Goal: Task Accomplishment & Management: Manage account settings

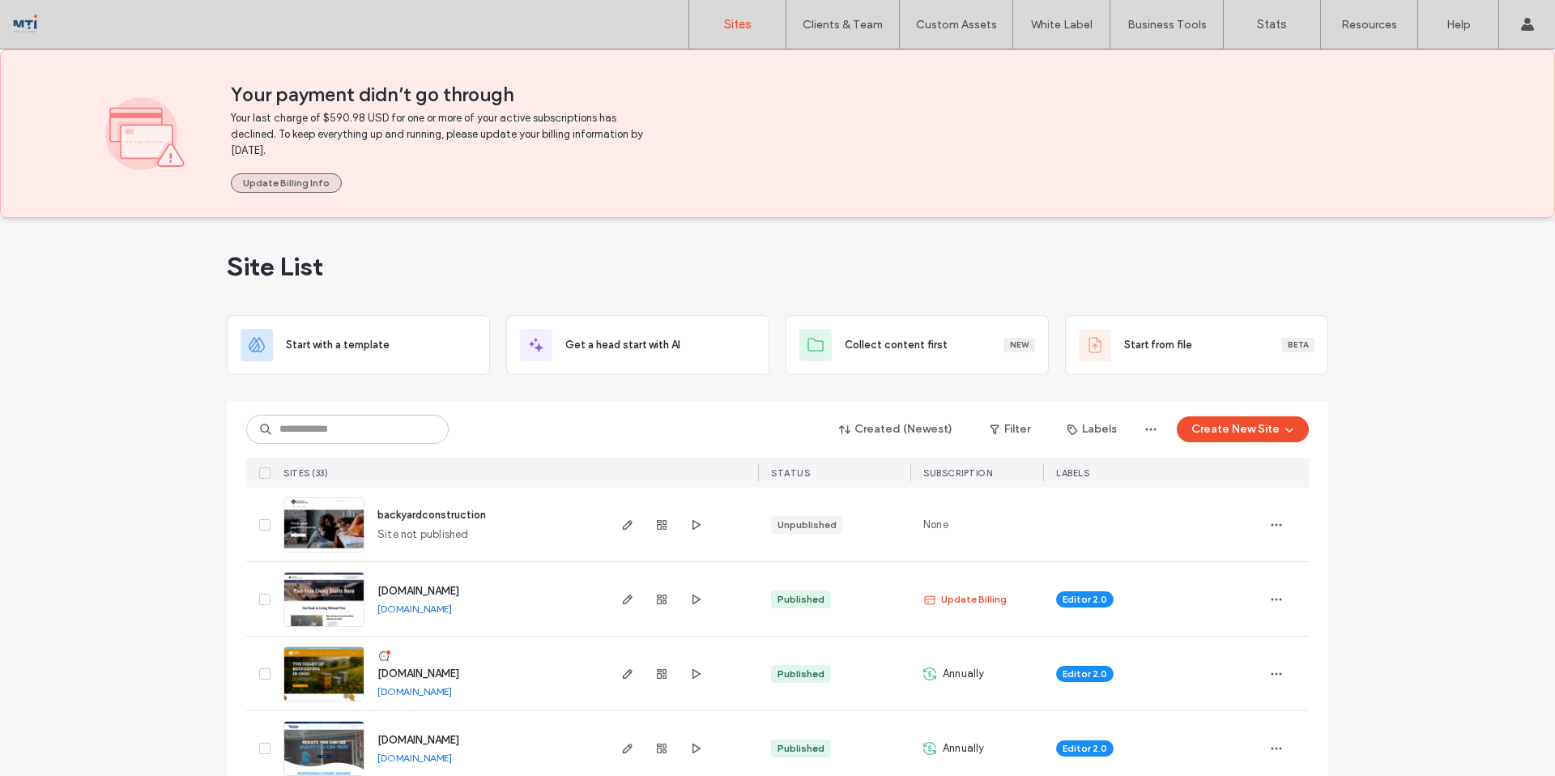
click at [279, 181] on button "Update Billing Info" at bounding box center [286, 182] width 111 height 19
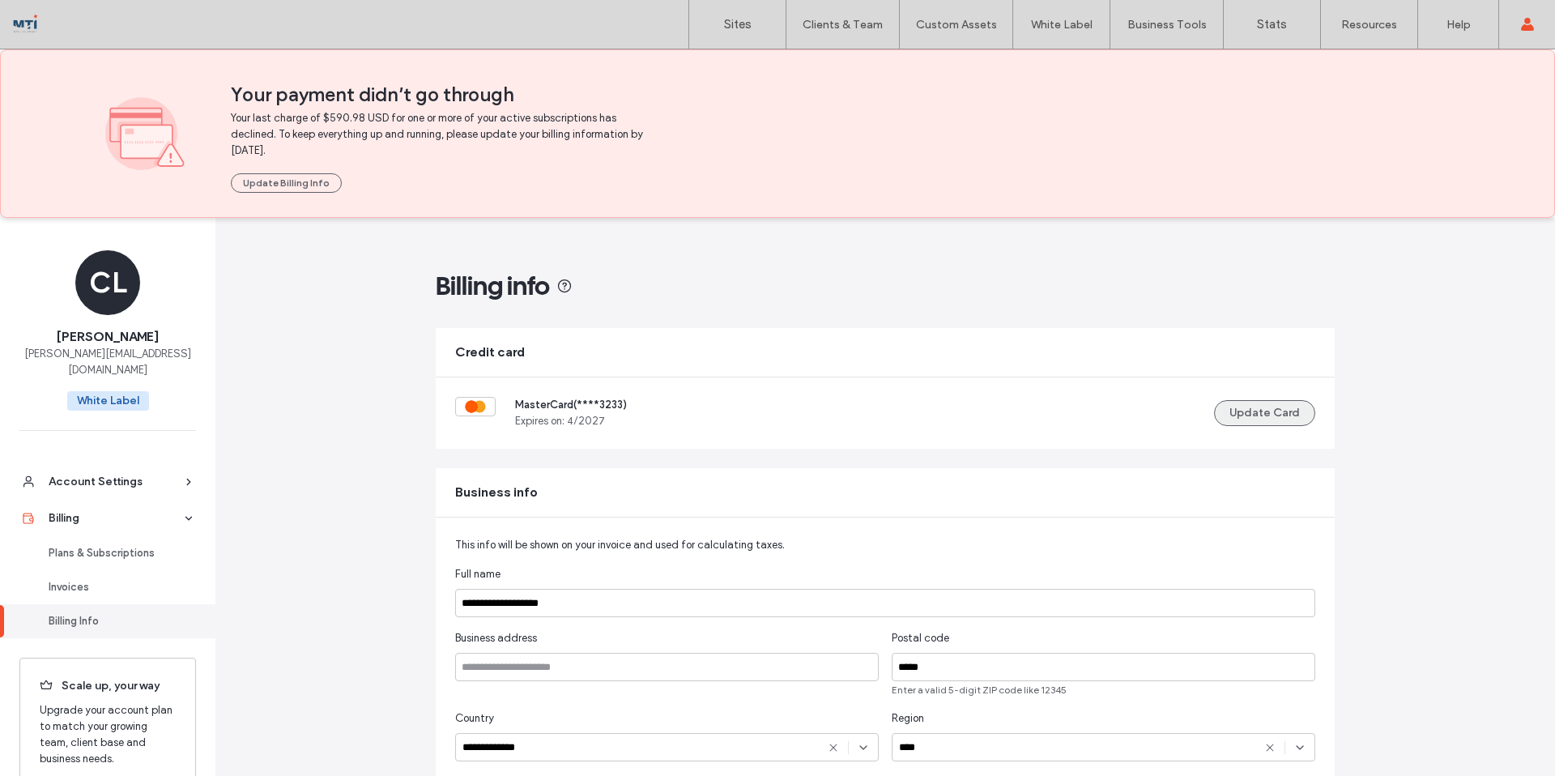
click at [1269, 418] on button "Update Card" at bounding box center [1264, 413] width 101 height 26
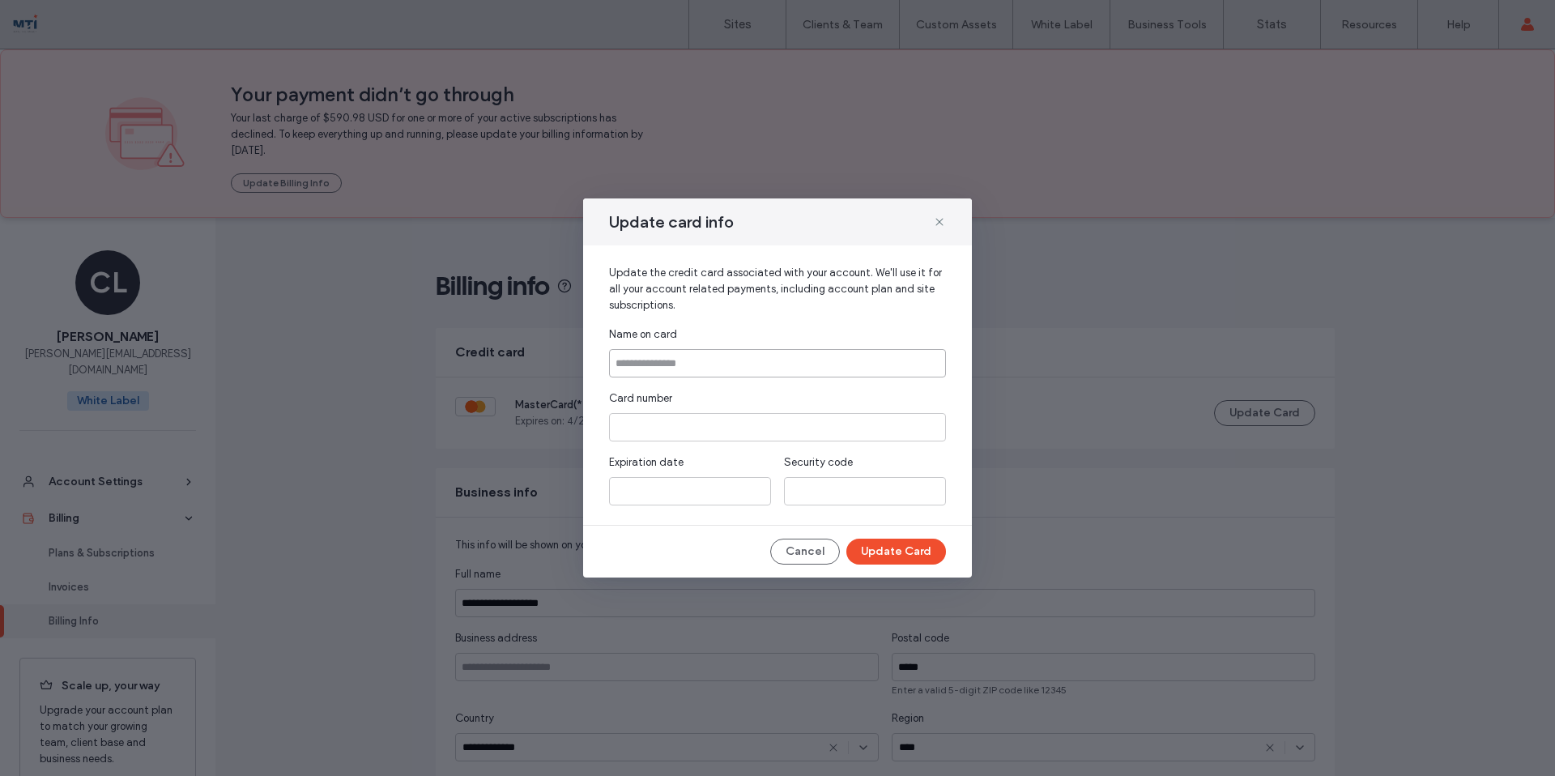
click at [798, 365] on input at bounding box center [777, 363] width 337 height 28
type input "**********"
click at [910, 554] on button "Update Card" at bounding box center [896, 551] width 100 height 26
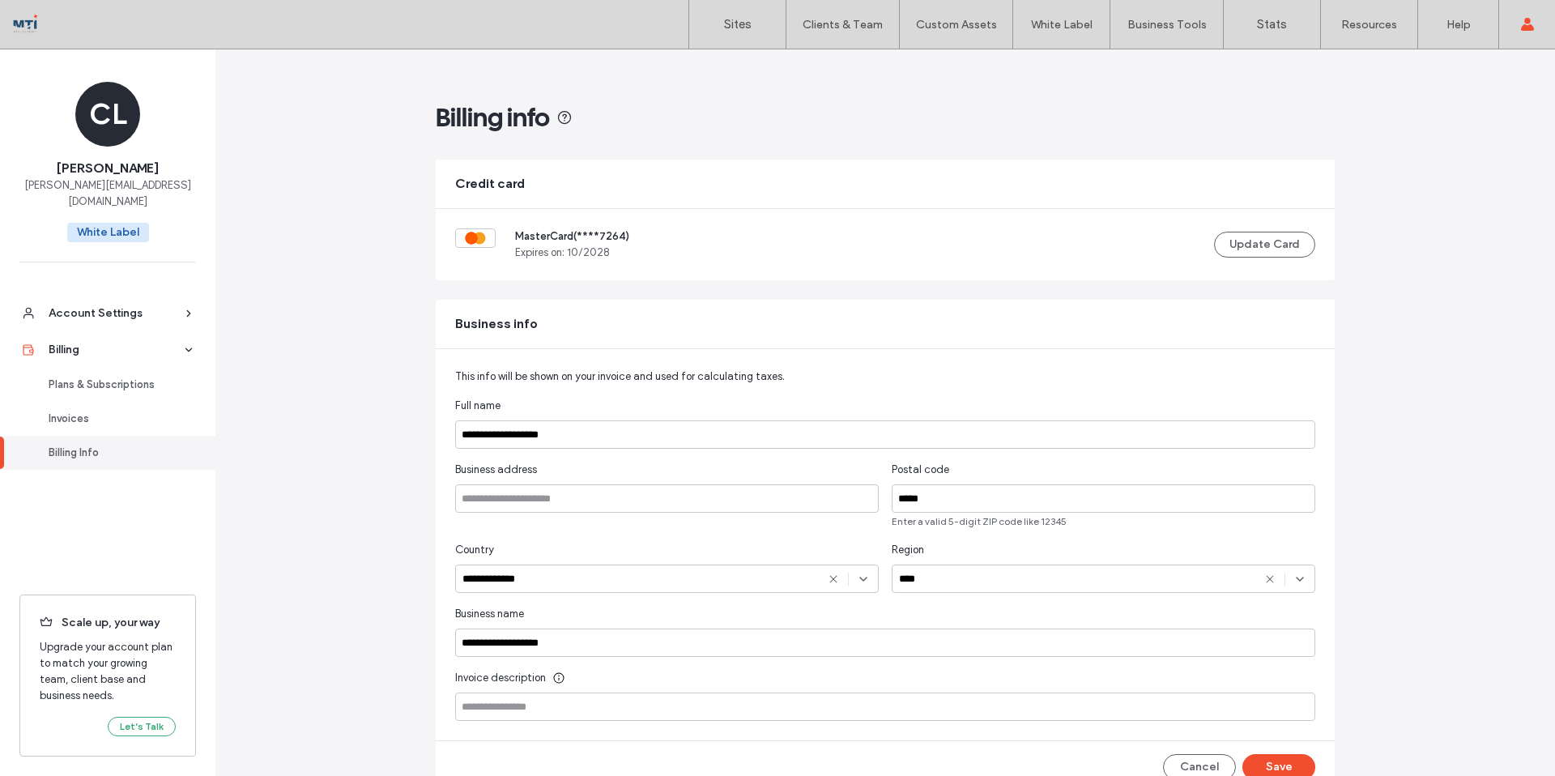
click at [28, 27] on div at bounding box center [104, 24] width 184 height 26
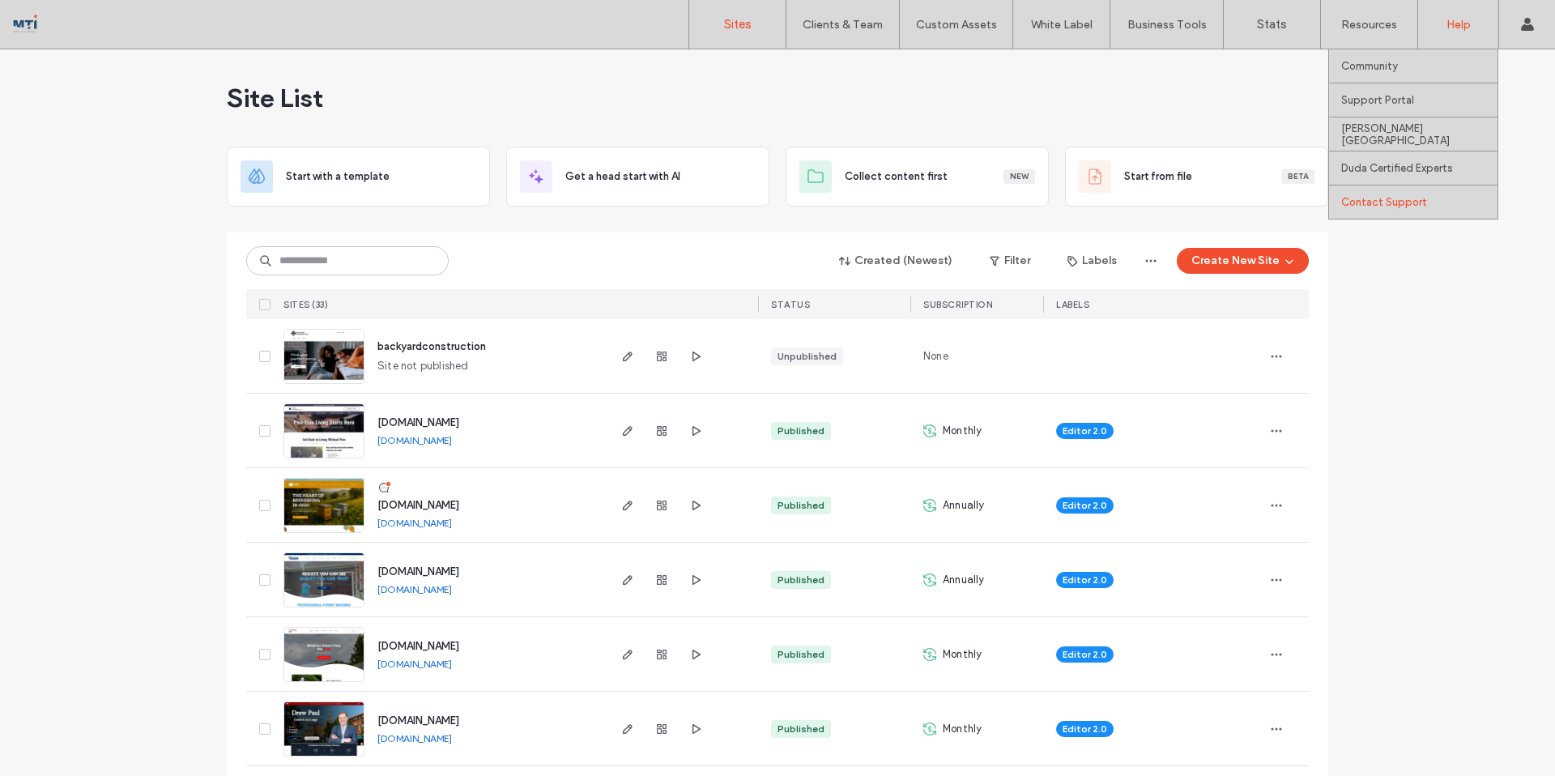
click at [1398, 201] on label "Contact Support" at bounding box center [1384, 202] width 86 height 12
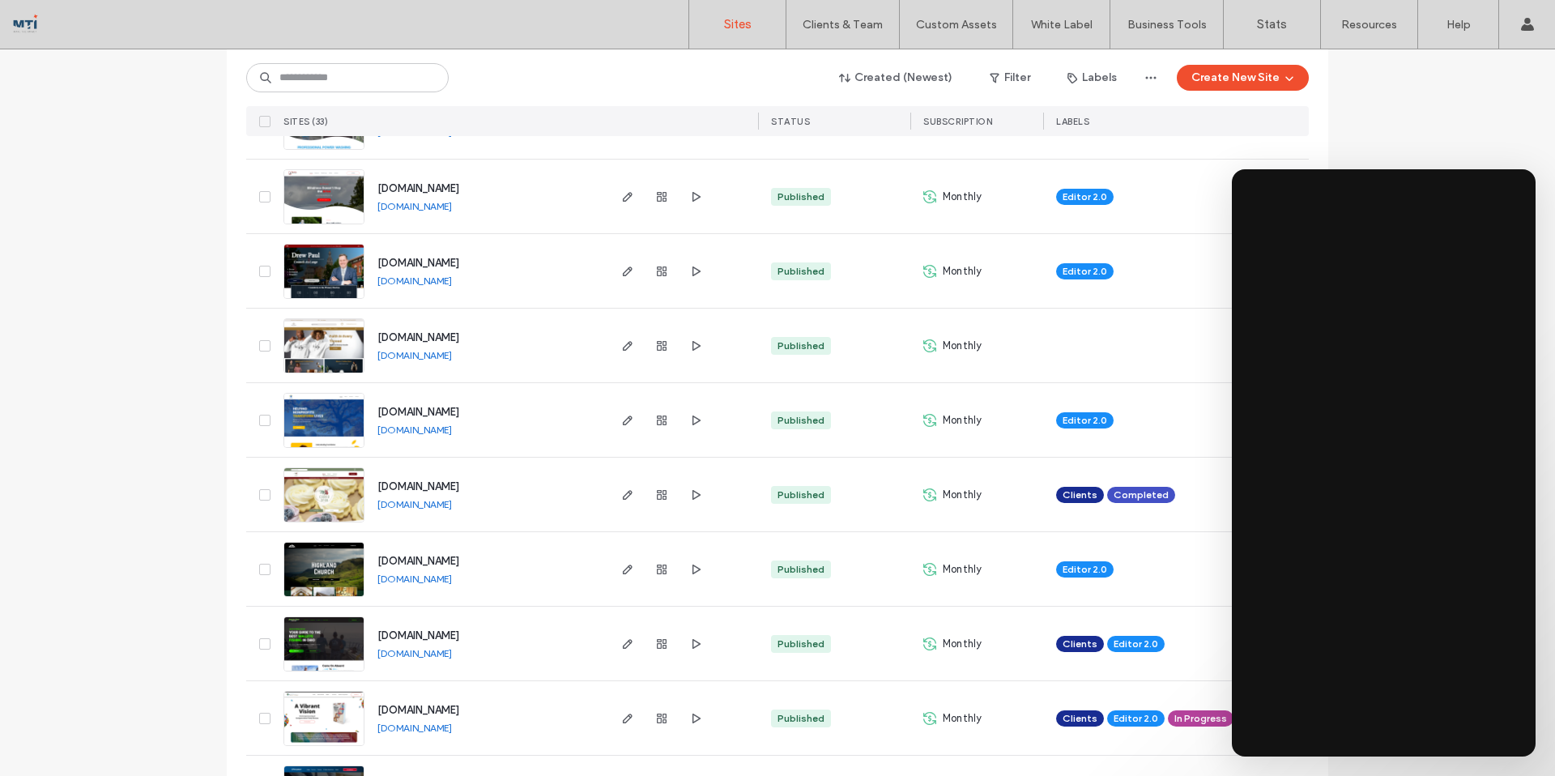
scroll to position [461, 0]
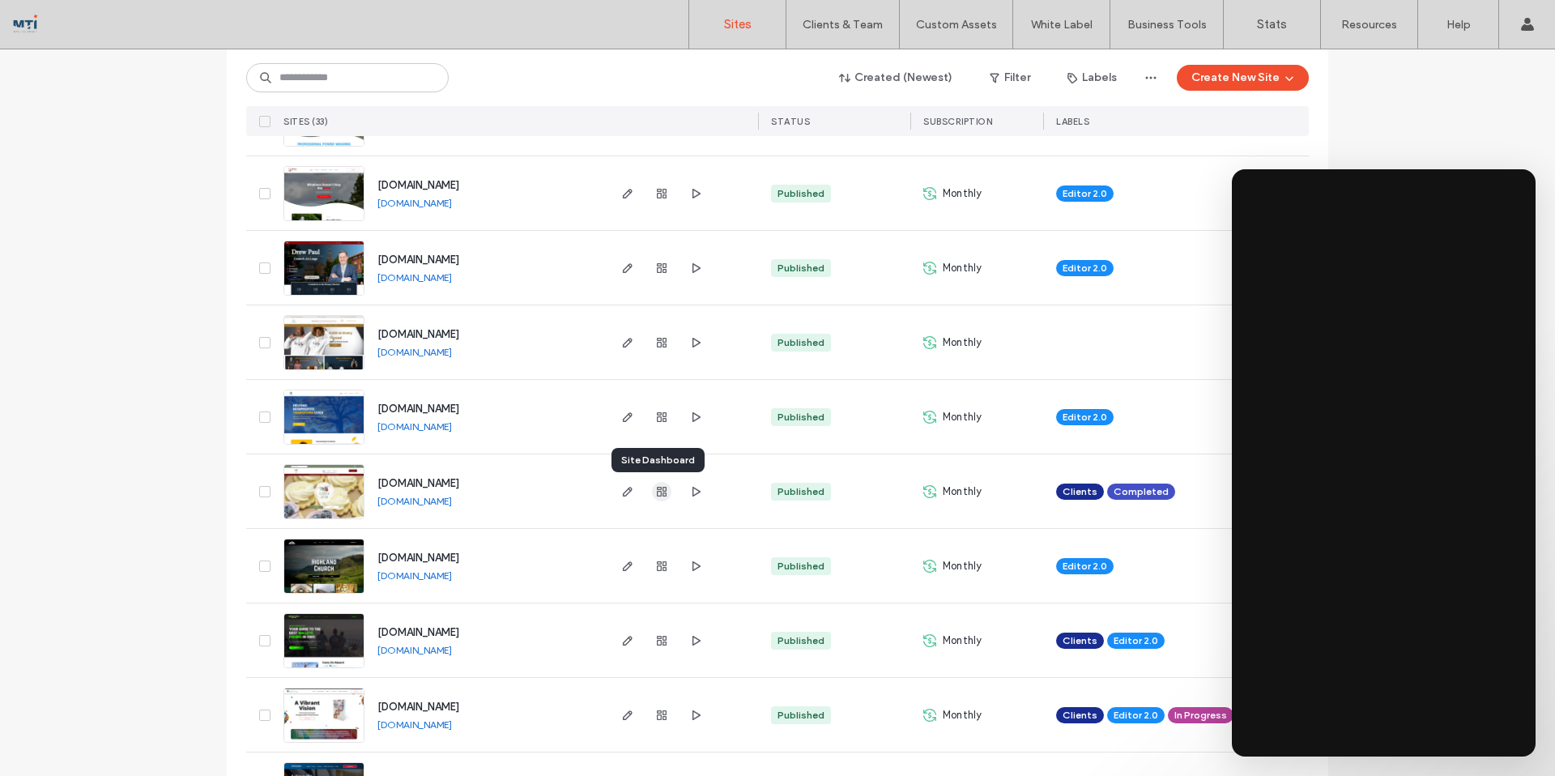
click at [659, 495] on use "button" at bounding box center [662, 492] width 10 height 10
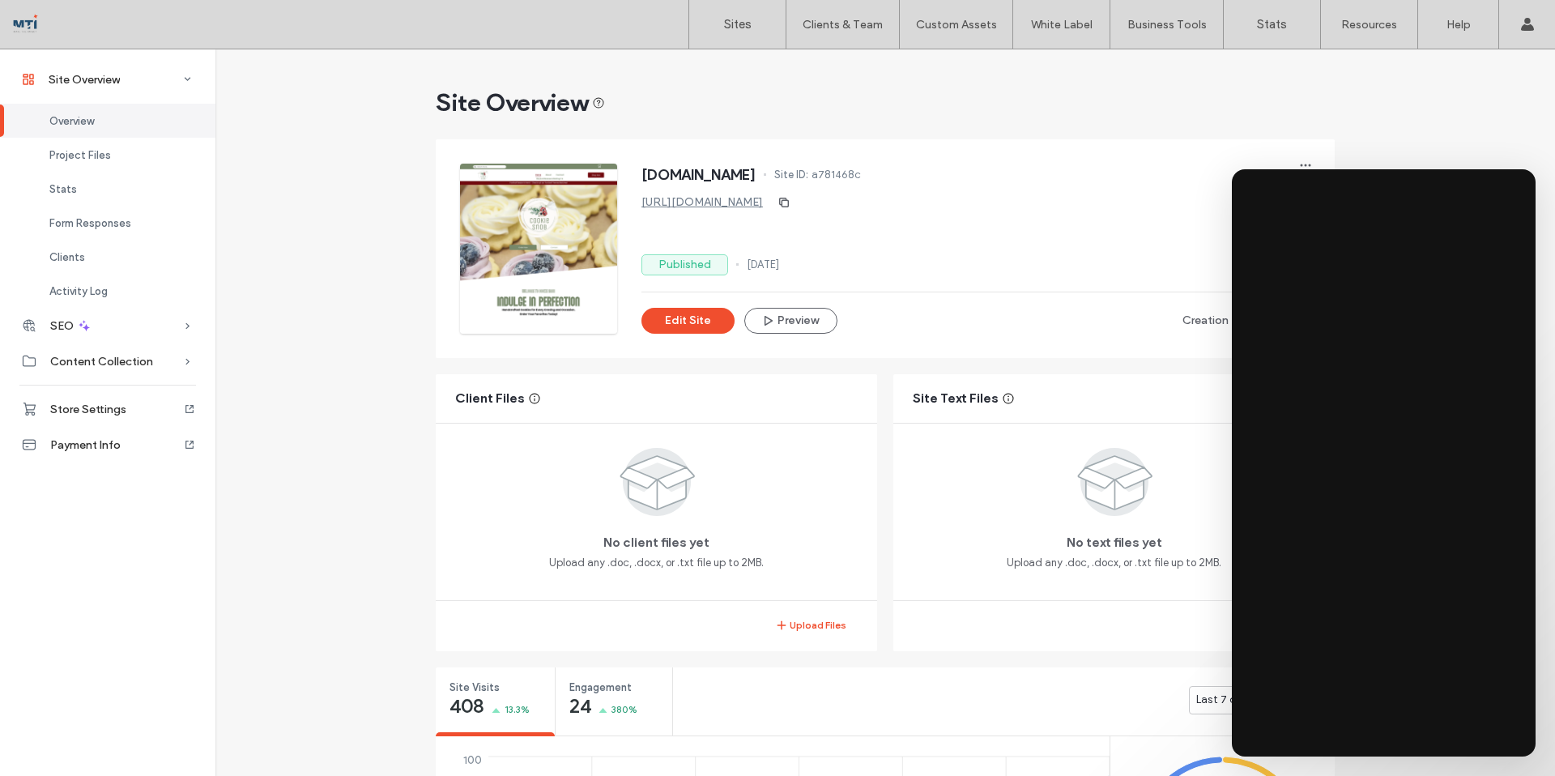
click at [862, 165] on div "www.cookiesnob.store Site ID: a781468c" at bounding box center [975, 177] width 669 height 26
click at [861, 177] on span "a781468c" at bounding box center [835, 175] width 49 height 16
drag, startPoint x: 812, startPoint y: 172, endPoint x: 914, endPoint y: 177, distance: 102.1
click at [914, 177] on div "www.cookiesnob.store Site ID: a781468c" at bounding box center [975, 177] width 669 height 26
copy div "Site ID: a781468c"
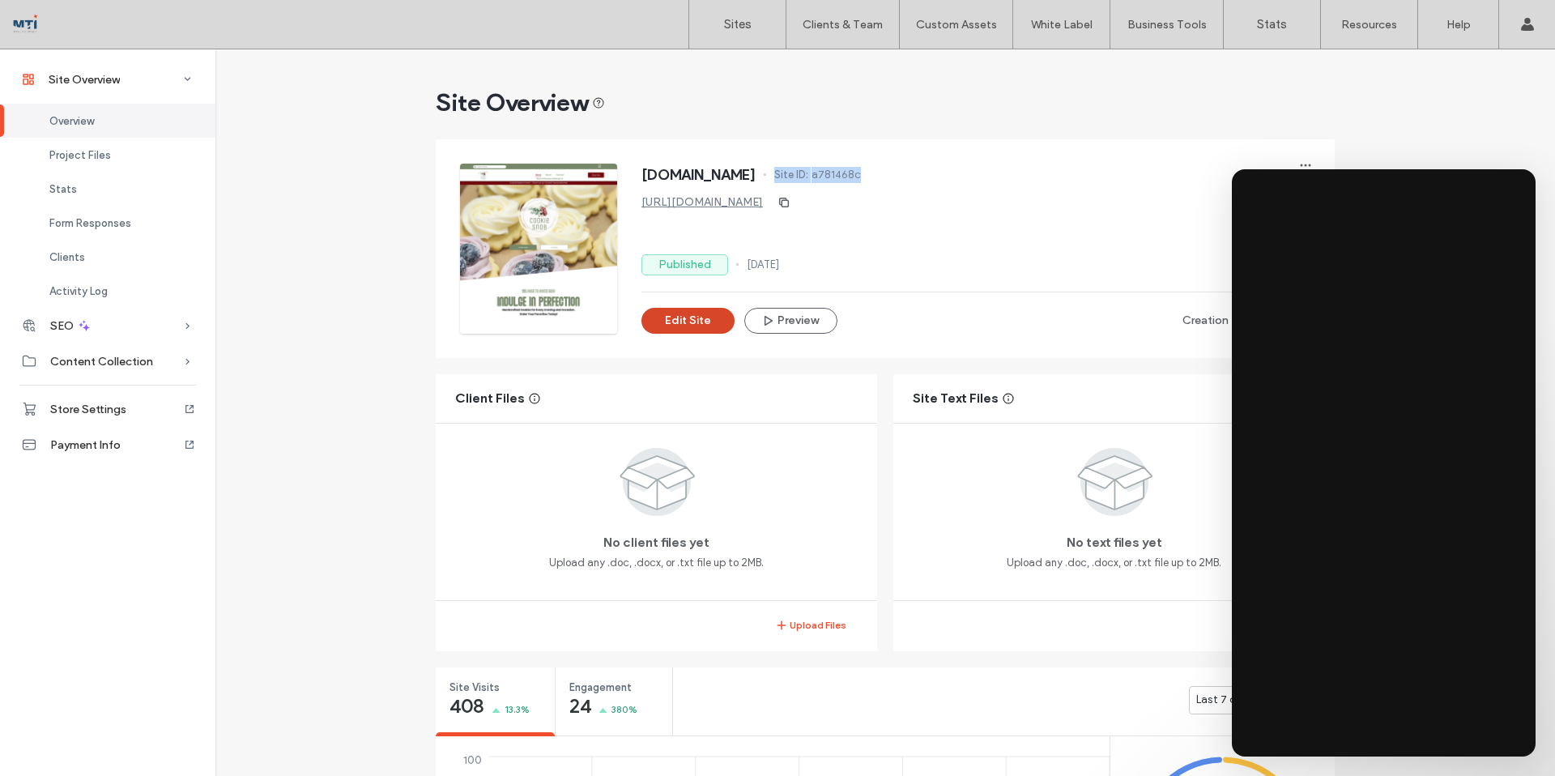
click at [679, 325] on button "Edit Site" at bounding box center [687, 321] width 93 height 26
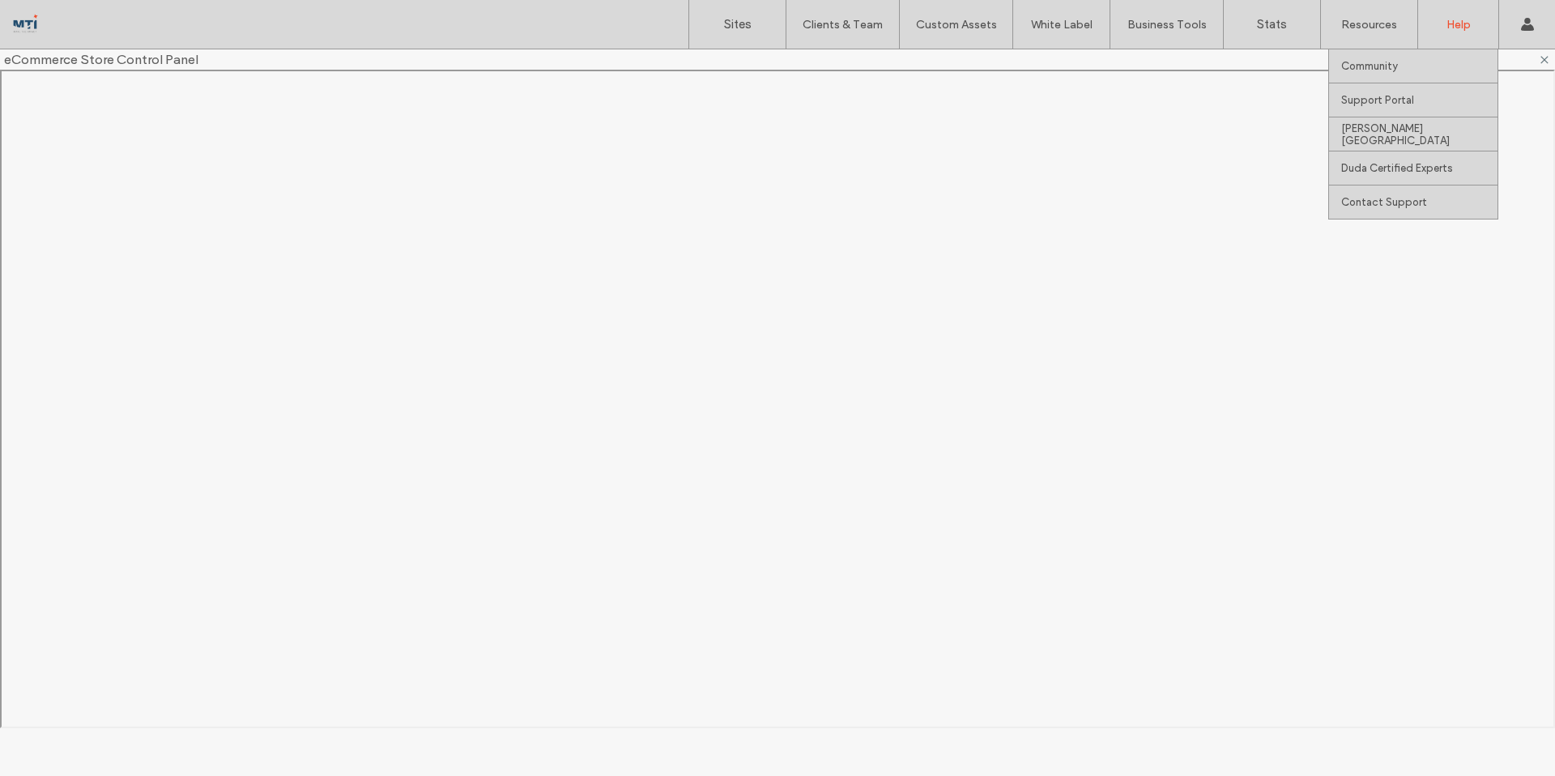
click at [1473, 34] on div "Help" at bounding box center [1458, 24] width 80 height 49
click at [1389, 207] on label "Contact Support" at bounding box center [1384, 202] width 86 height 12
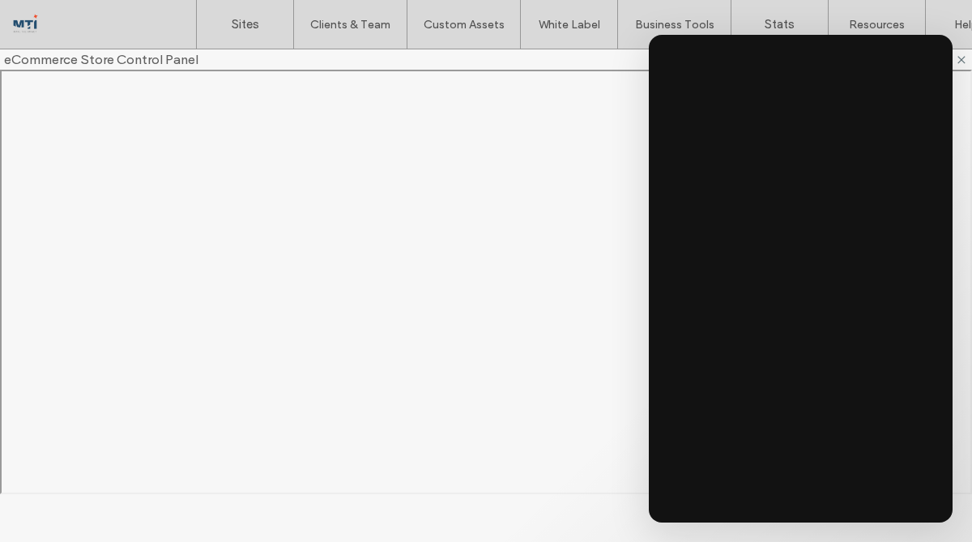
scroll to position [18, 0]
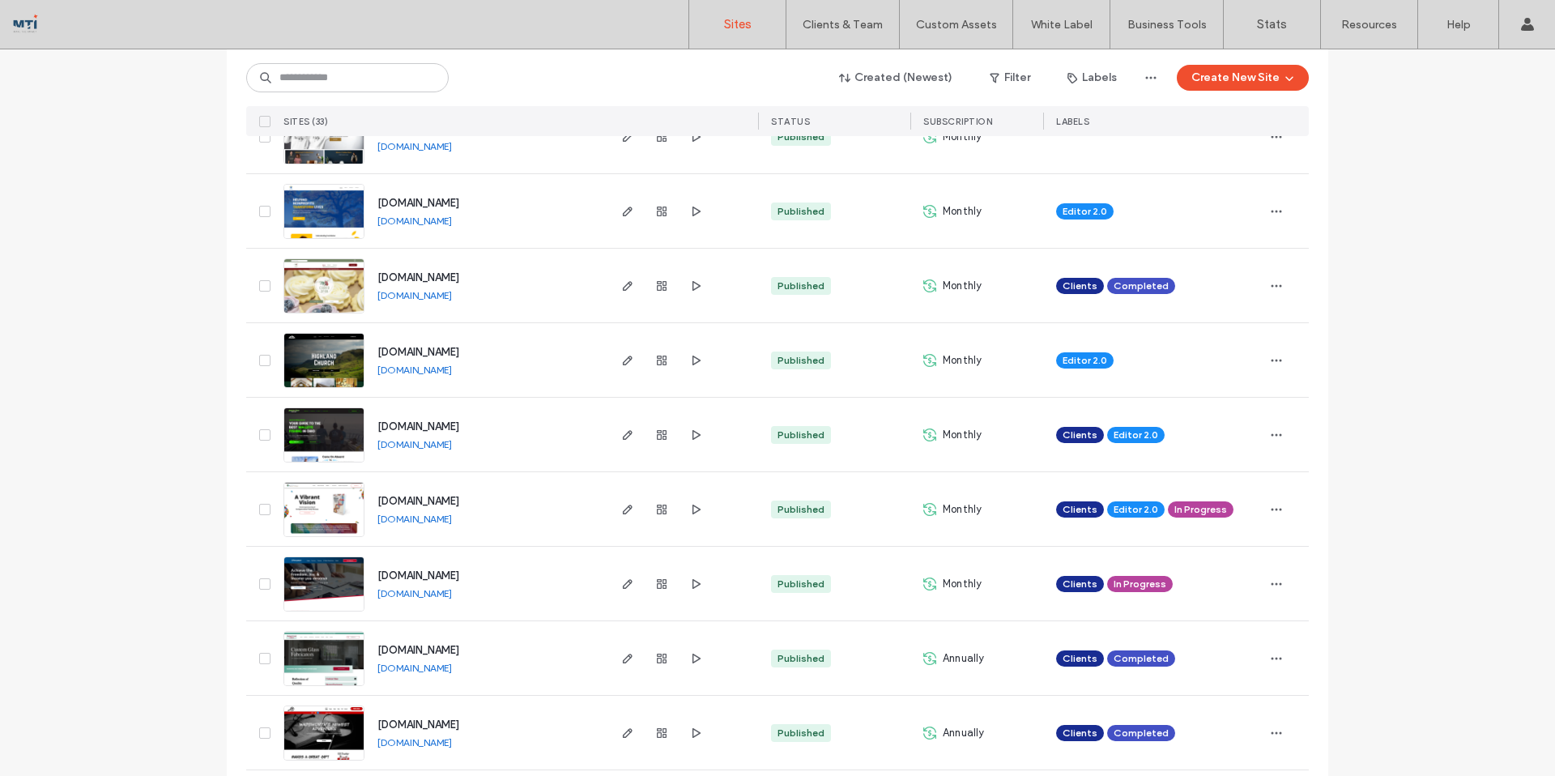
scroll to position [647, 0]
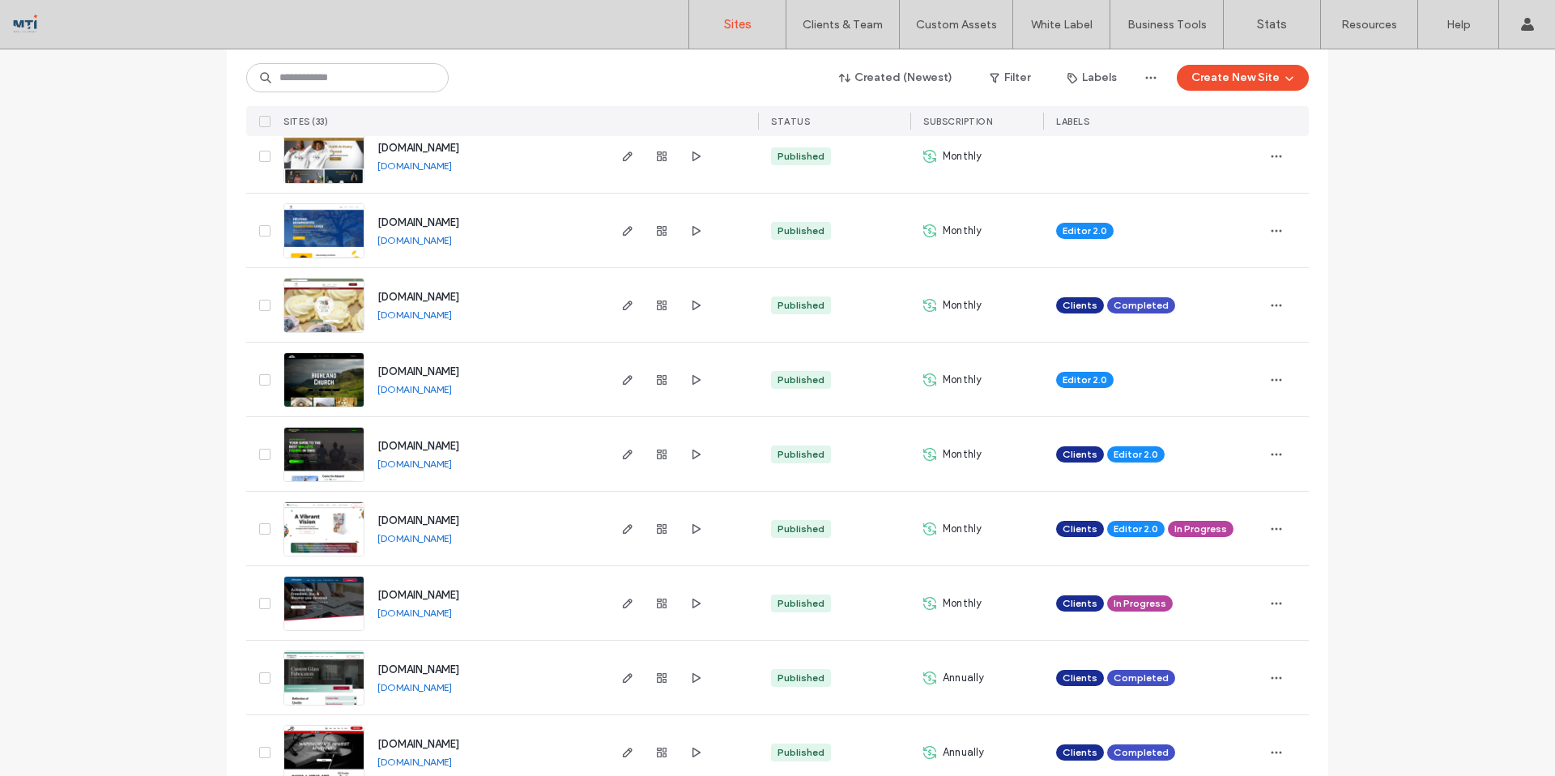
click at [542, 308] on div "[DOMAIN_NAME] [DOMAIN_NAME]" at bounding box center [484, 305] width 240 height 74
click at [661, 304] on icon "button" at bounding box center [661, 305] width 13 height 13
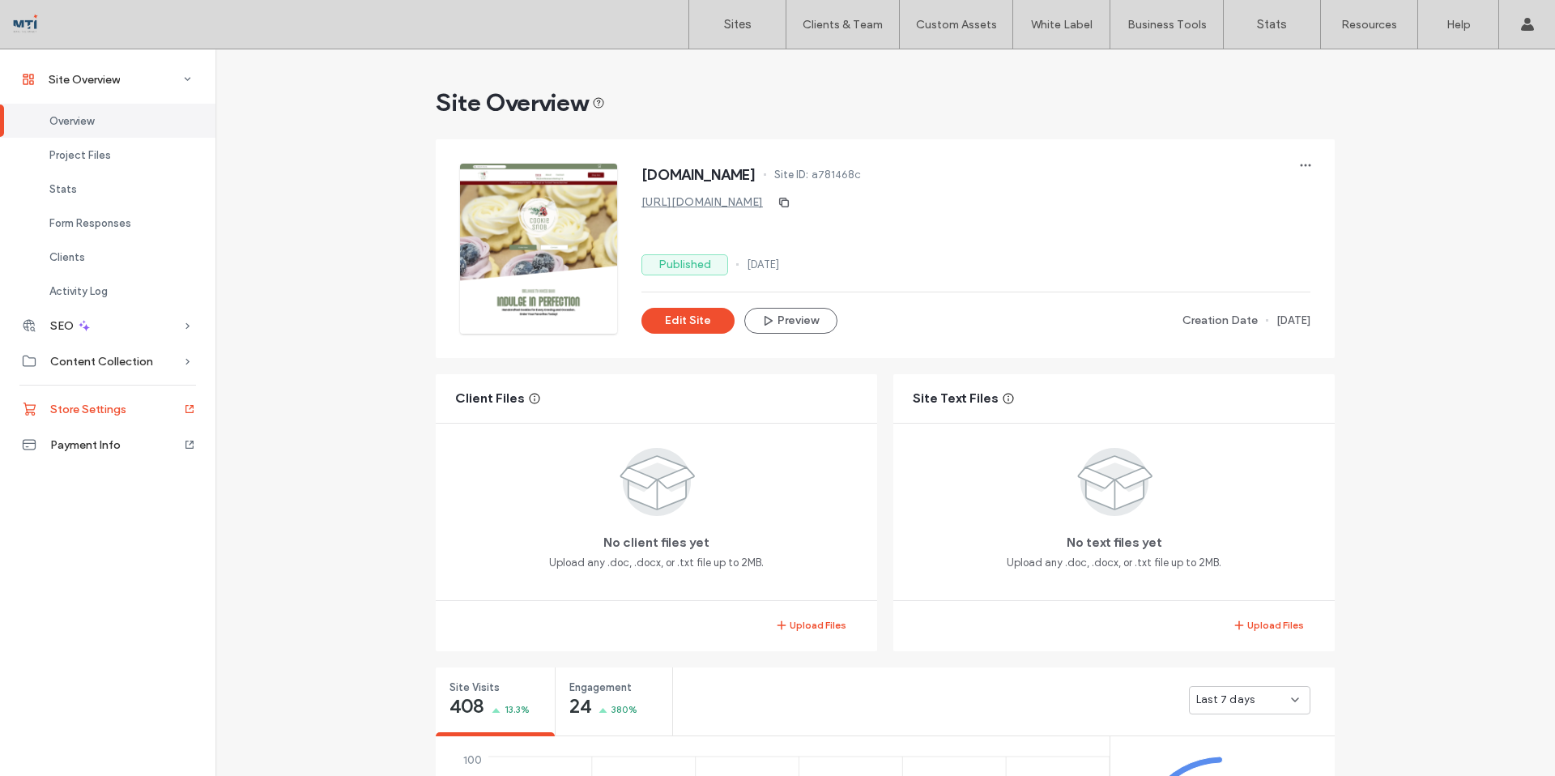
click at [108, 411] on span "Store Settings" at bounding box center [88, 409] width 76 height 14
